Goal: Information Seeking & Learning: Learn about a topic

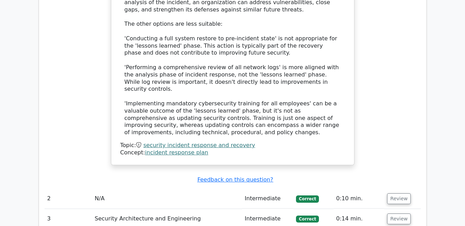
scroll to position [902, 0]
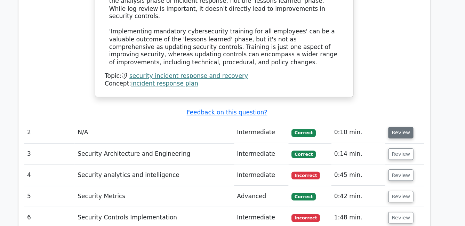
click at [397, 128] on button "Review" at bounding box center [399, 133] width 24 height 11
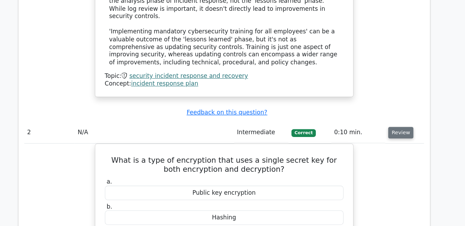
click at [397, 128] on button "Review" at bounding box center [399, 133] width 24 height 11
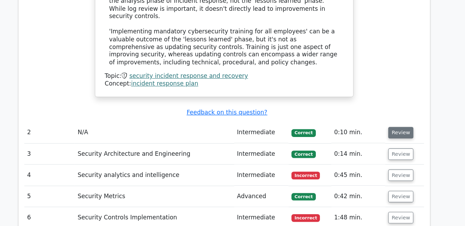
click at [397, 128] on button "Review" at bounding box center [399, 133] width 24 height 11
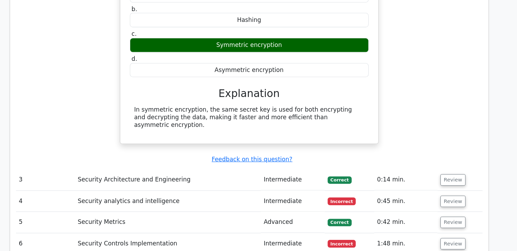
scroll to position [1082, 0]
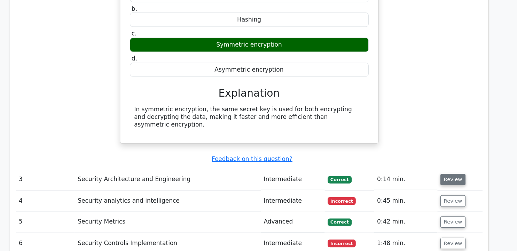
click at [449, 179] on button "Review" at bounding box center [451, 184] width 24 height 11
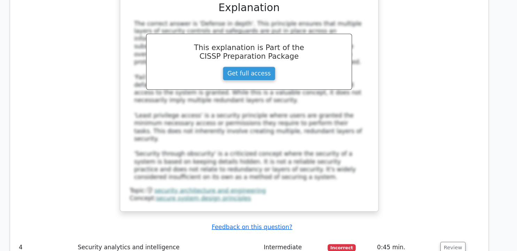
scroll to position [1422, 0]
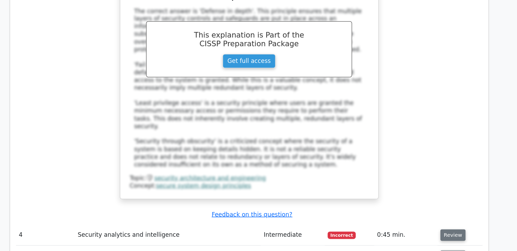
click at [444, 226] on button "Review" at bounding box center [451, 236] width 24 height 11
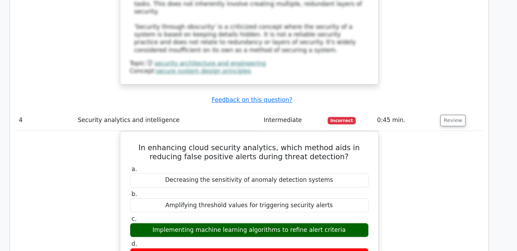
scroll to position [1540, 0]
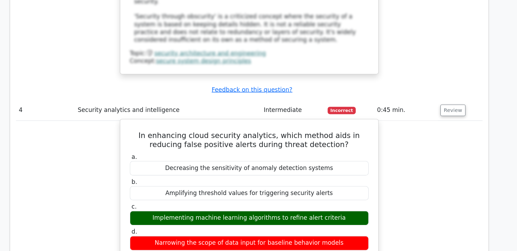
drag, startPoint x: 150, startPoint y: 80, endPoint x: 352, endPoint y: 186, distance: 227.3
copy div "In enhancing cloud security analytics, which method aids in reducing false posi…"
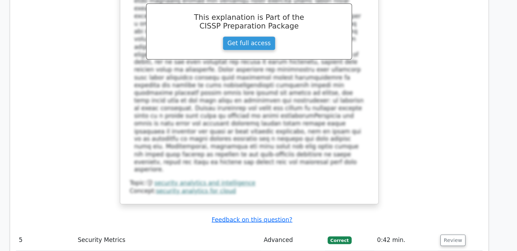
scroll to position [1820, 0]
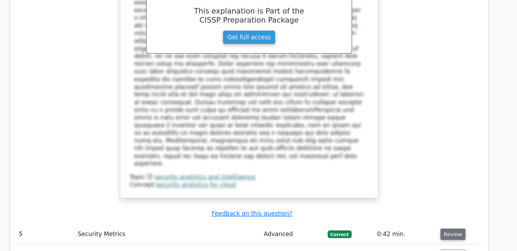
click at [451, 226] on button "Review" at bounding box center [451, 235] width 24 height 11
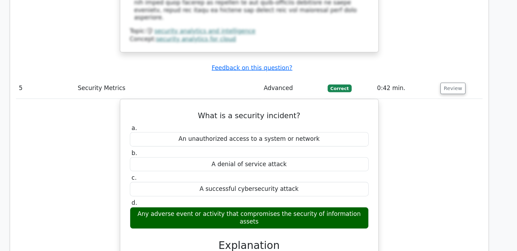
scroll to position [1968, 0]
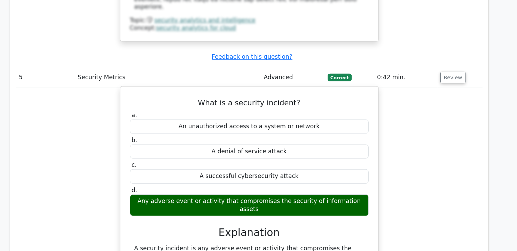
drag, startPoint x: 150, startPoint y: 152, endPoint x: 189, endPoint y: 166, distance: 41.1
click at [189, 226] on div "A security incident is any adverse event or activity that compromises the secur…" at bounding box center [258, 256] width 217 height 22
copy div "A security incident is any adverse event or activity that compromises the secur…"
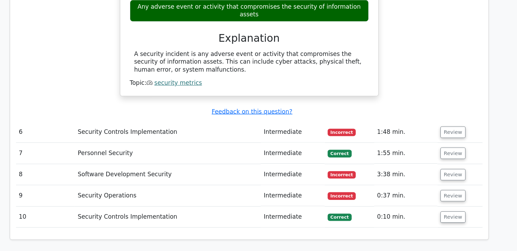
scroll to position [2159, 0]
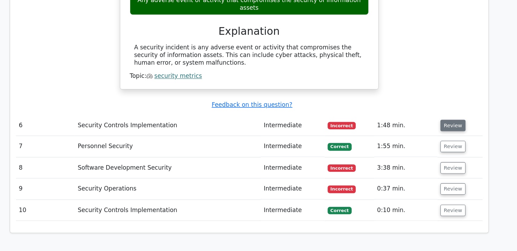
click at [449, 127] on button "Review" at bounding box center [451, 132] width 24 height 11
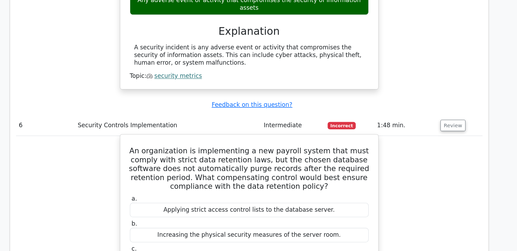
drag, startPoint x: 157, startPoint y: 58, endPoint x: 347, endPoint y: 189, distance: 231.1
copy div "An organization is implementing a new payroll system that must comply with stri…"
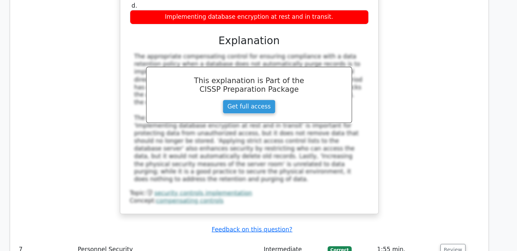
scroll to position [2430, 0]
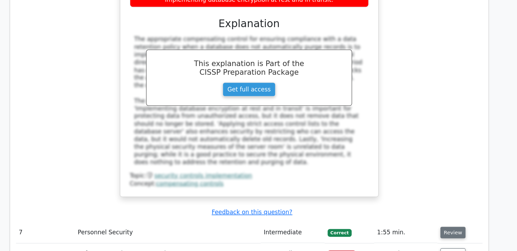
click at [454, 226] on button "Review" at bounding box center [451, 233] width 24 height 11
click at [452, 226] on button "Review" at bounding box center [451, 233] width 24 height 11
click at [445, 226] on button "Review" at bounding box center [451, 233] width 24 height 11
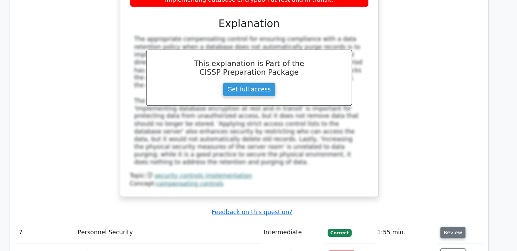
click at [445, 226] on button "Review" at bounding box center [451, 233] width 24 height 11
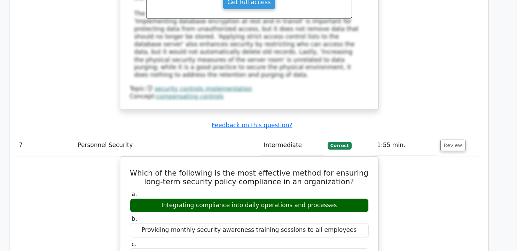
scroll to position [2523, 0]
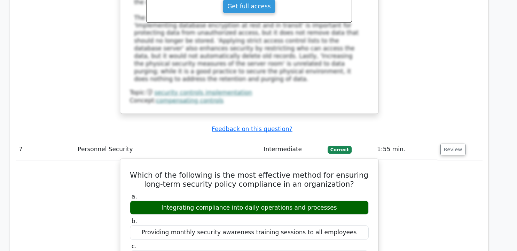
drag, startPoint x: 147, startPoint y: 60, endPoint x: 344, endPoint y: 167, distance: 224.5
copy div "Which of the following is the most effective method for ensuring long-term secu…"
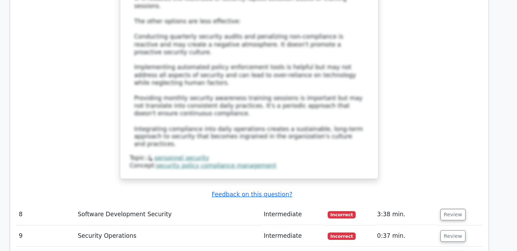
scroll to position [2887, 0]
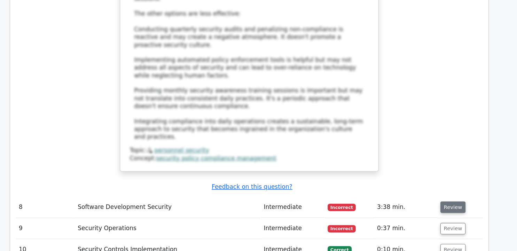
click at [450, 205] on button "Review" at bounding box center [451, 210] width 24 height 11
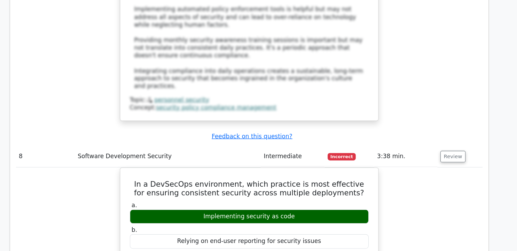
scroll to position [2926, 0]
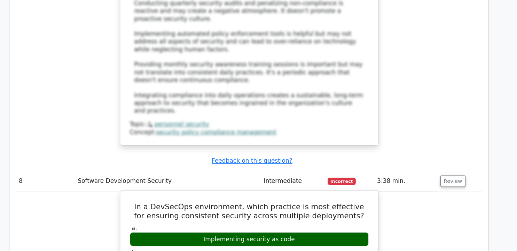
drag, startPoint x: 156, startPoint y: 71, endPoint x: 348, endPoint y: 179, distance: 220.5
copy div "In a DevSecOps environment, which practice is most effective for ensuring consi…"
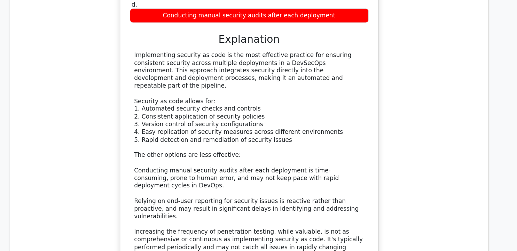
scroll to position [3209, 0]
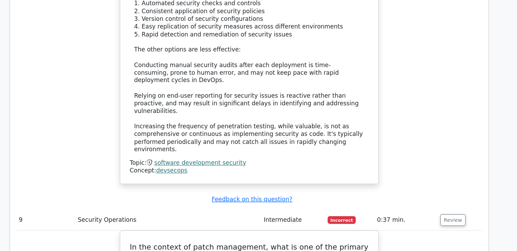
scroll to position [3309, 0]
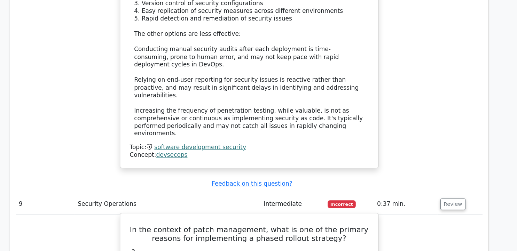
drag, startPoint x: 157, startPoint y: 76, endPoint x: 344, endPoint y: 184, distance: 216.6
copy div "In the context of patch management, what is one of the primary reasons for impl…"
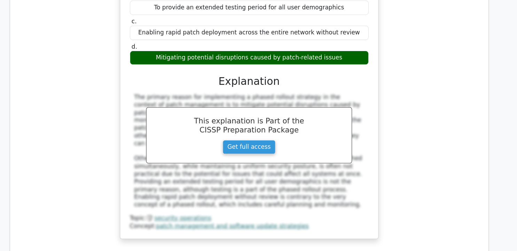
scroll to position [3590, 0]
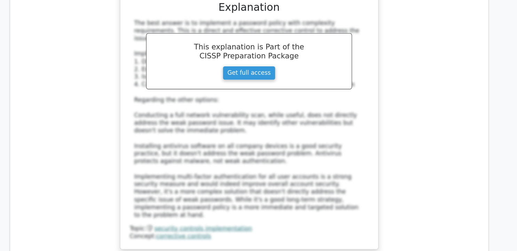
scroll to position [4150, 0]
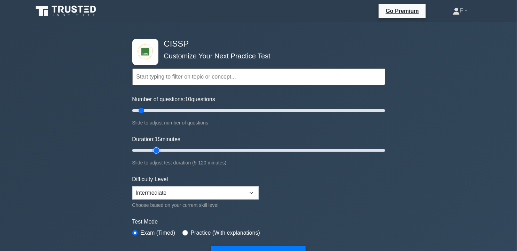
type input "15"
click at [158, 150] on input "Duration: 15 minutes" at bounding box center [258, 151] width 253 height 8
click at [250, 247] on button "Start Practice Test" at bounding box center [258, 254] width 94 height 16
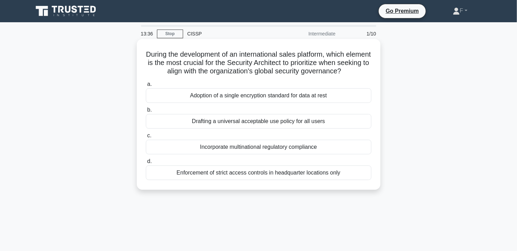
click at [291, 146] on div "Incorporate multinational regulatory compliance" at bounding box center [259, 147] width 226 height 15
click at [146, 138] on input "c. Incorporate multinational regulatory compliance" at bounding box center [146, 136] width 0 height 5
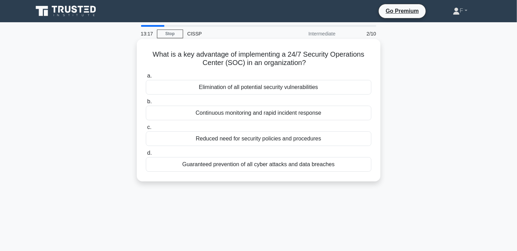
click at [304, 113] on div "Continuous monitoring and rapid incident response" at bounding box center [259, 113] width 226 height 15
click at [146, 104] on input "b. Continuous monitoring and rapid incident response" at bounding box center [146, 102] width 0 height 5
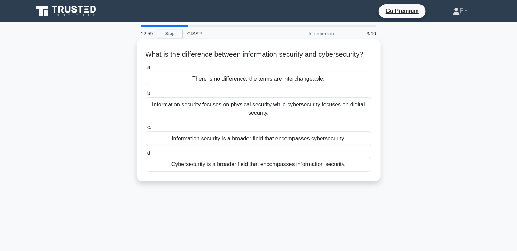
click at [312, 172] on div "Cybersecurity is a broader field that encompasses information security." at bounding box center [259, 164] width 226 height 15
click at [146, 156] on input "d. Cybersecurity is a broader field that encompasses information security." at bounding box center [146, 153] width 0 height 5
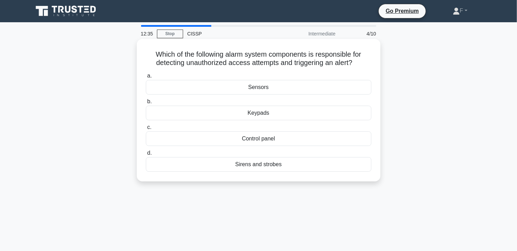
click at [356, 88] on div "Sensors" at bounding box center [259, 87] width 226 height 15
click at [146, 78] on input "a. Sensors" at bounding box center [146, 76] width 0 height 5
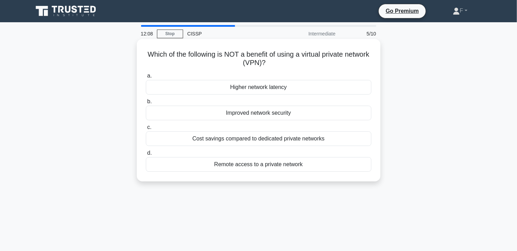
click at [357, 88] on div "Higher network latency" at bounding box center [259, 87] width 226 height 15
click at [146, 78] on input "a. Higher network latency" at bounding box center [146, 76] width 0 height 5
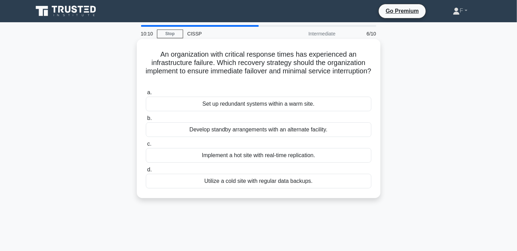
click at [332, 130] on div "Develop standby arrangements with an alternate facility." at bounding box center [259, 130] width 226 height 15
click at [146, 121] on input "b. Develop standby arrangements with an alternate facility." at bounding box center [146, 118] width 0 height 5
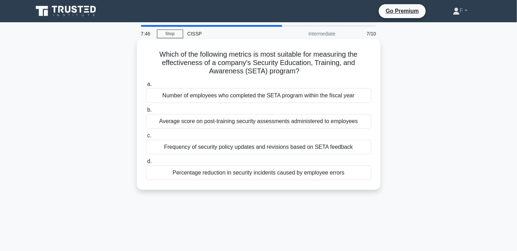
click at [269, 173] on div "Percentage reduction in security incidents caused by employee errors" at bounding box center [259, 173] width 226 height 15
click at [146, 164] on input "d. Percentage reduction in security incidents caused by employee errors" at bounding box center [146, 161] width 0 height 5
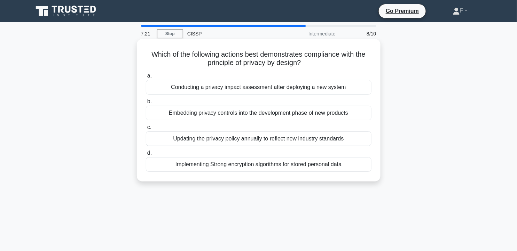
click at [298, 113] on div "Embedding privacy controls into the development phase of new products" at bounding box center [259, 113] width 226 height 15
click at [146, 104] on input "b. Embedding privacy controls into the development phase of new products" at bounding box center [146, 102] width 0 height 5
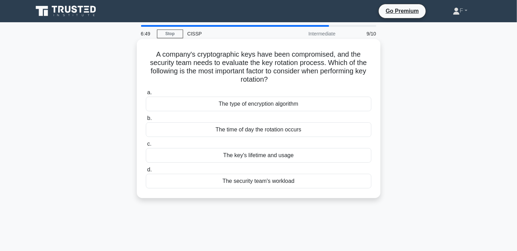
click at [283, 157] on div "The key's lifetime and usage" at bounding box center [259, 155] width 226 height 15
click at [146, 147] on input "c. The key's lifetime and usage" at bounding box center [146, 144] width 0 height 5
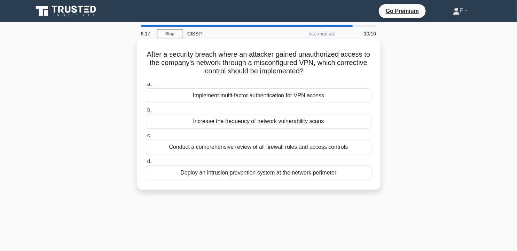
click at [291, 144] on div "Conduct a comprehensive review of all firewall rules and access controls" at bounding box center [259, 147] width 226 height 15
click at [146, 138] on input "c. Conduct a comprehensive review of all firewall rules and access controls" at bounding box center [146, 136] width 0 height 5
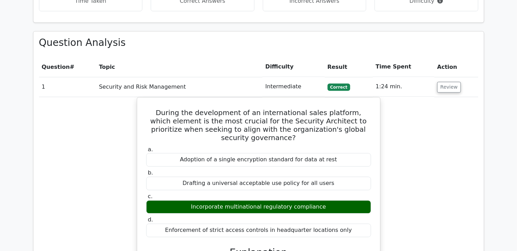
scroll to position [547, 0]
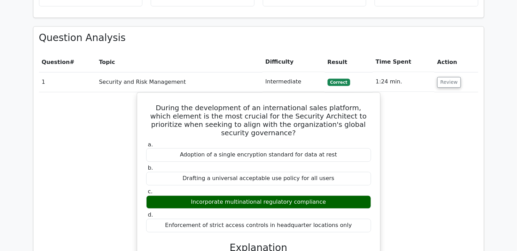
drag, startPoint x: 516, startPoint y: 130, endPoint x: 517, endPoint y: 141, distance: 11.2
click at [517, 141] on html "Go Premium F" at bounding box center [258, 205] width 517 height 1504
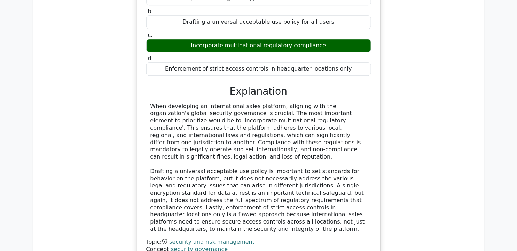
scroll to position [705, 0]
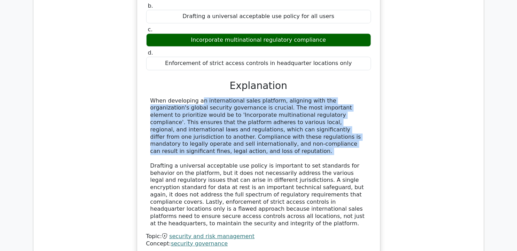
drag, startPoint x: 150, startPoint y: 78, endPoint x: 314, endPoint y: 125, distance: 170.6
click at [314, 125] on div "When developing an international sales platform, aligning with the organization…" at bounding box center [258, 162] width 217 height 130
copy div "When developing an international sales platform, aligning with the organization…"
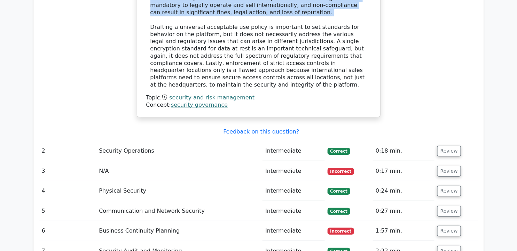
scroll to position [840, 0]
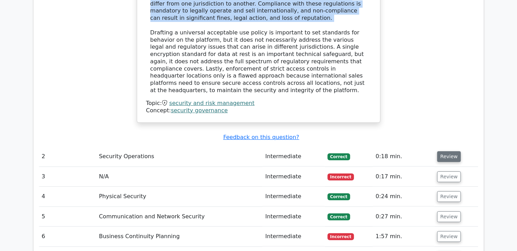
click at [446, 151] on button "Review" at bounding box center [449, 156] width 24 height 11
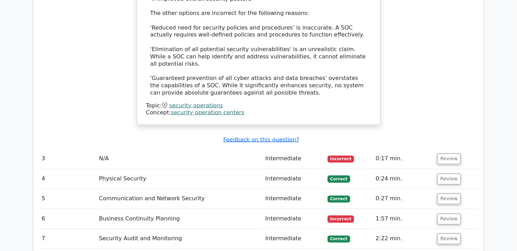
scroll to position [1247, 0]
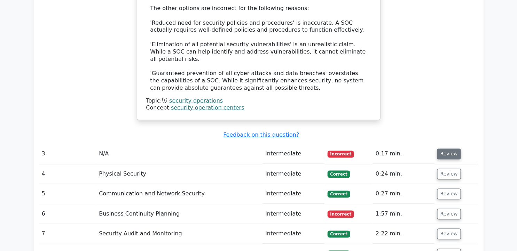
click at [451, 149] on button "Review" at bounding box center [449, 154] width 24 height 11
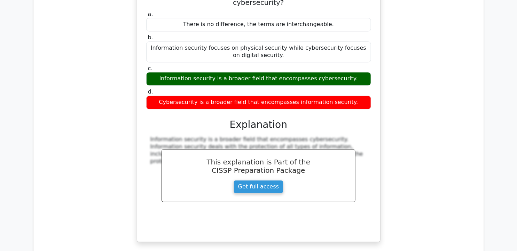
scroll to position [1440, 0]
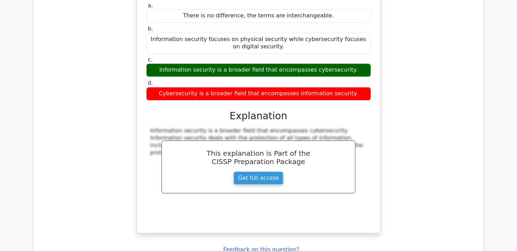
drag, startPoint x: 146, startPoint y: 132, endPoint x: 356, endPoint y: 42, distance: 228.7
click at [356, 42] on div "What is the difference between information security and cybersecurity? a. There…" at bounding box center [258, 102] width 237 height 258
drag, startPoint x: 356, startPoint y: 42, endPoint x: 337, endPoint y: 37, distance: 19.8
copy div "What is the difference between information security and cybersecurity? a. There…"
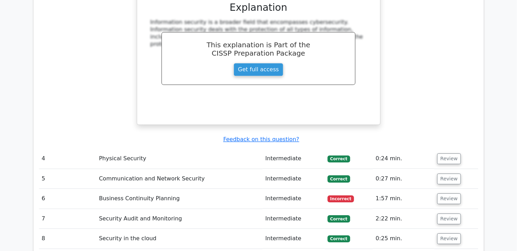
scroll to position [1598, 0]
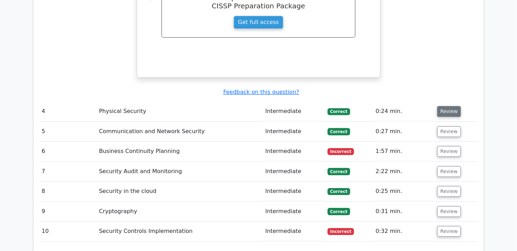
click at [447, 106] on button "Review" at bounding box center [449, 111] width 24 height 11
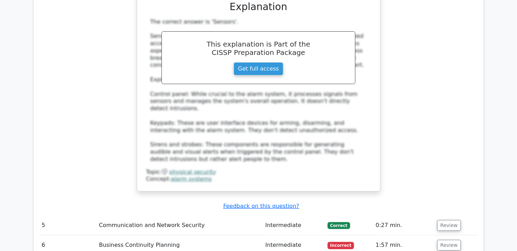
scroll to position [1861, 0]
click at [451, 220] on button "Review" at bounding box center [449, 225] width 24 height 11
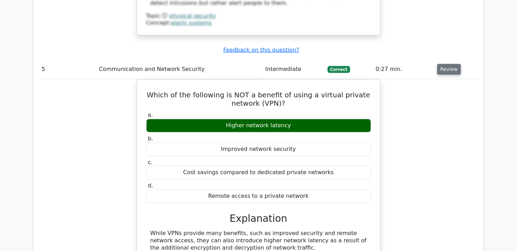
scroll to position [2016, 0]
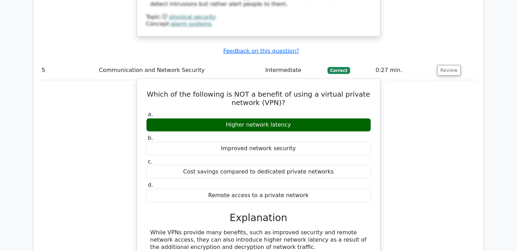
drag, startPoint x: 150, startPoint y: 165, endPoint x: 264, endPoint y: 175, distance: 113.9
click at [264, 229] on div "While VPNs provide many benefits, such as improved security and remote network …" at bounding box center [258, 240] width 217 height 22
drag, startPoint x: 264, startPoint y: 175, endPoint x: 239, endPoint y: 165, distance: 26.1
copy div "While VPNs provide many benefits, such as improved security and remote network …"
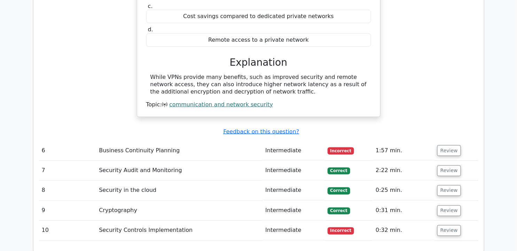
scroll to position [2202, 0]
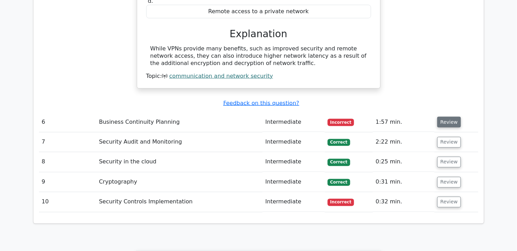
click at [451, 117] on button "Review" at bounding box center [449, 122] width 24 height 11
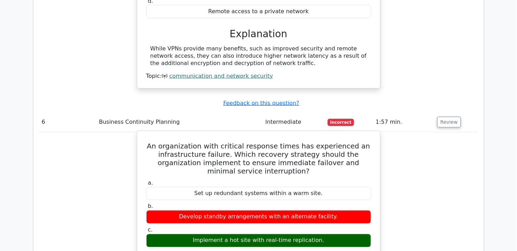
drag, startPoint x: 159, startPoint y: 75, endPoint x: 314, endPoint y: 199, distance: 198.3
copy div "An organization with critical response times has experienced an infrastructure …"
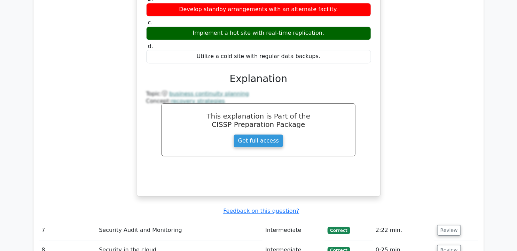
scroll to position [2432, 0]
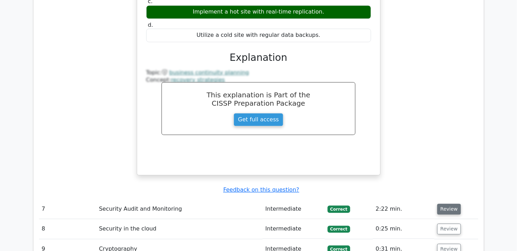
click at [452, 204] on button "Review" at bounding box center [449, 209] width 24 height 11
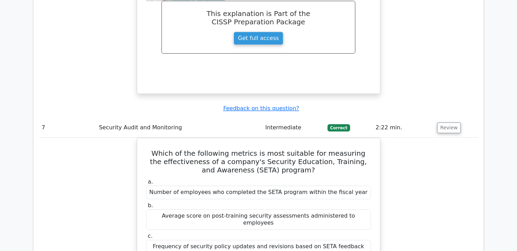
scroll to position [2521, 0]
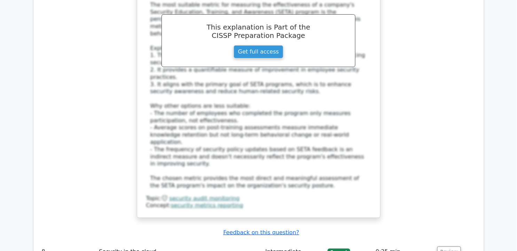
scroll to position [2824, 0]
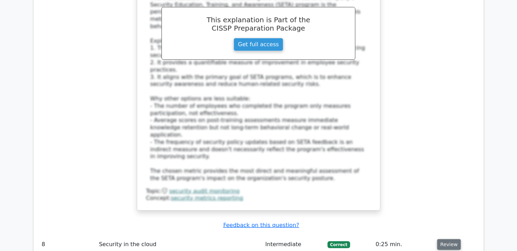
click at [447, 239] on button "Review" at bounding box center [449, 244] width 24 height 11
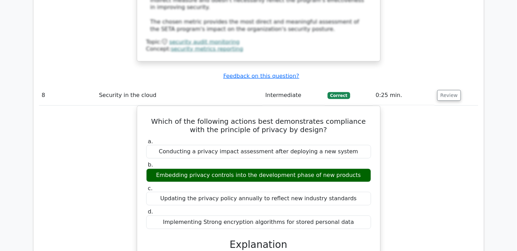
scroll to position [2909, 0]
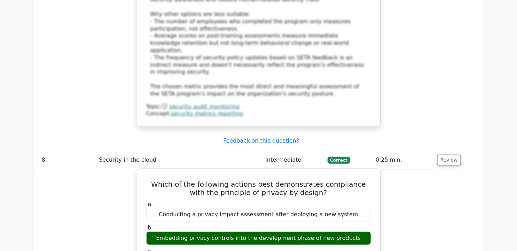
drag, startPoint x: 192, startPoint y: 93, endPoint x: 353, endPoint y: 186, distance: 185.1
drag, startPoint x: 353, startPoint y: 186, endPoint x: 291, endPoint y: 169, distance: 64.2
copy div "Which of the following actions best demonstrates compliance with the principle …"
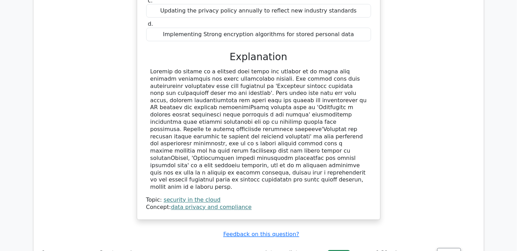
scroll to position [3169, 0]
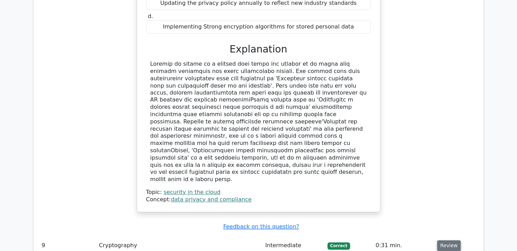
click at [442, 241] on button "Review" at bounding box center [449, 246] width 24 height 11
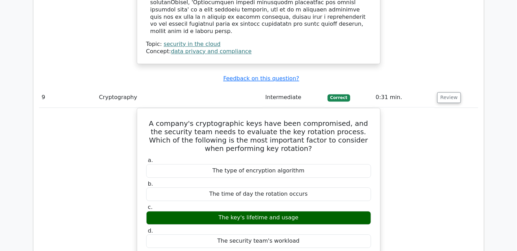
scroll to position [3261, 0]
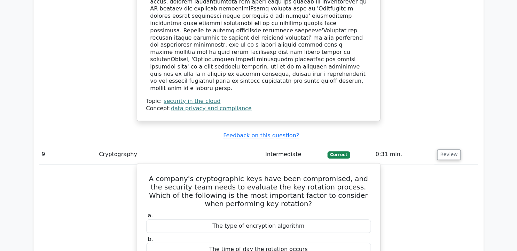
drag, startPoint x: 154, startPoint y: 61, endPoint x: 294, endPoint y: 180, distance: 183.5
copy div "A company's cryptographic keys have been compromised, and the security team nee…"
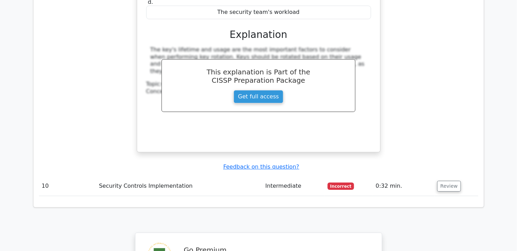
scroll to position [3555, 0]
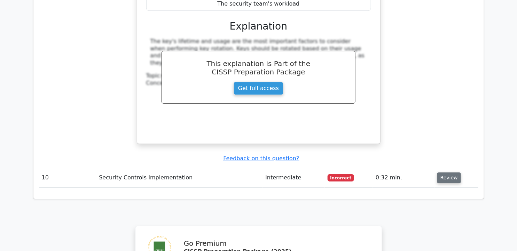
click at [449, 173] on button "Review" at bounding box center [449, 178] width 24 height 11
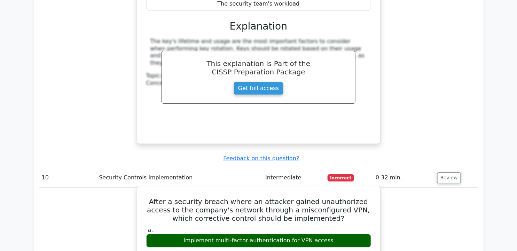
drag, startPoint x: 148, startPoint y: 84, endPoint x: 371, endPoint y: 193, distance: 247.5
copy div "After a security breach where an attacker gained unauthorized access to the com…"
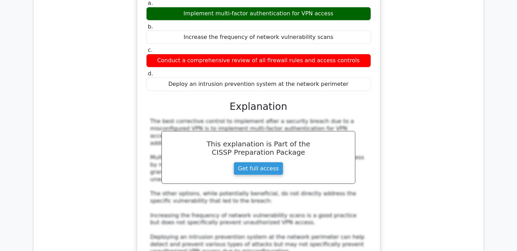
scroll to position [3851, 0]
